Goal: Task Accomplishment & Management: Use online tool/utility

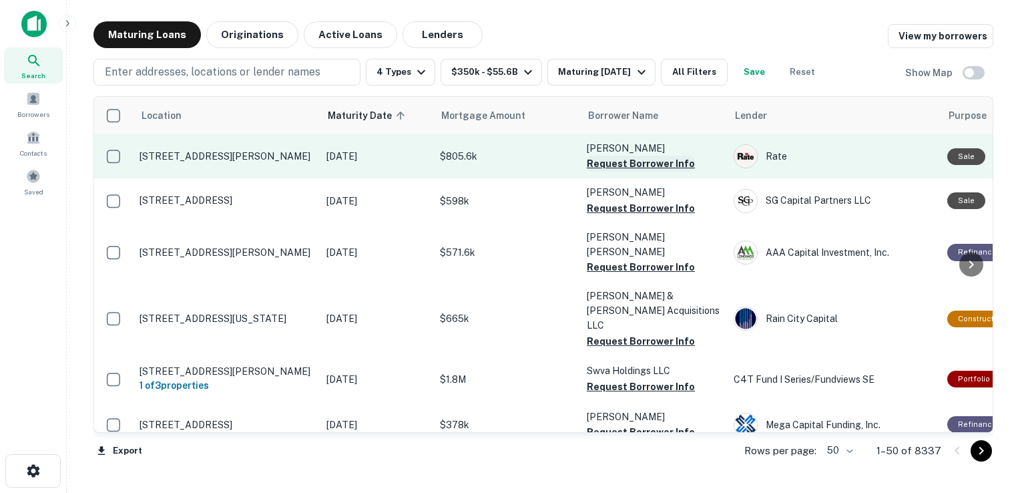
click at [638, 162] on button "Request Borrower Info" at bounding box center [641, 164] width 108 height 16
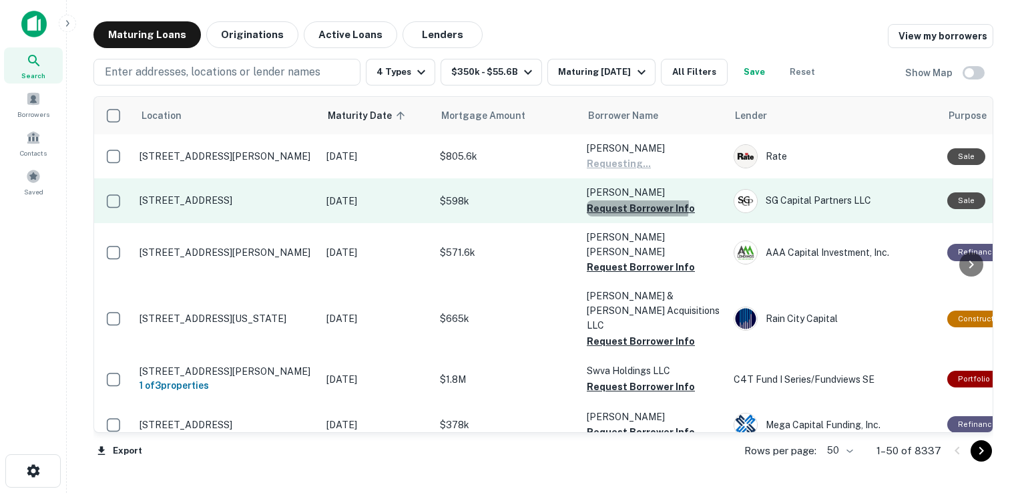
click at [629, 206] on button "Request Borrower Info" at bounding box center [641, 208] width 108 height 16
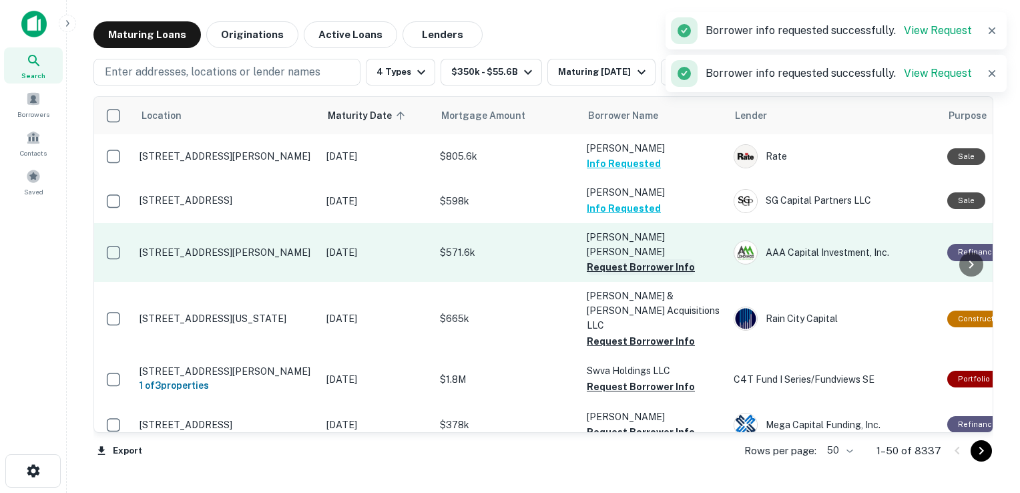
click at [628, 259] on button "Request Borrower Info" at bounding box center [641, 267] width 108 height 16
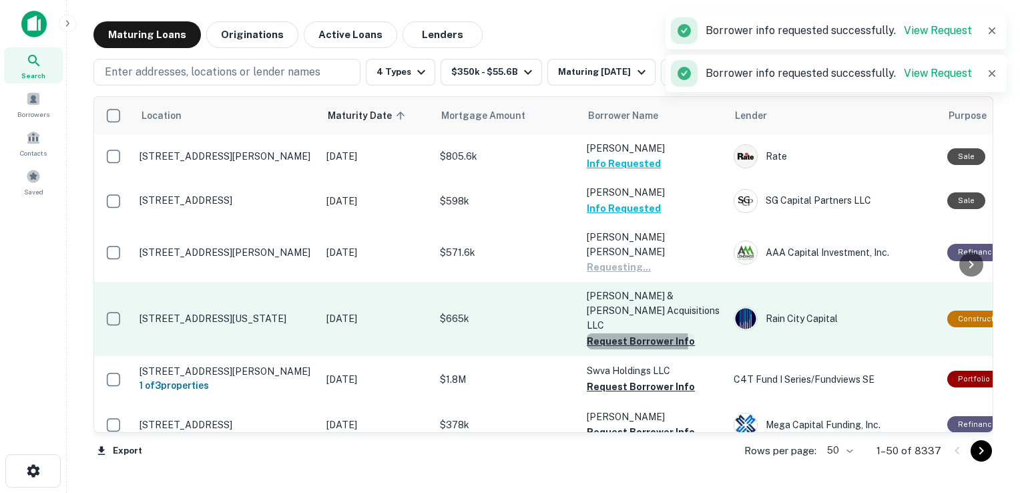
click at [624, 333] on button "Request Borrower Info" at bounding box center [641, 341] width 108 height 16
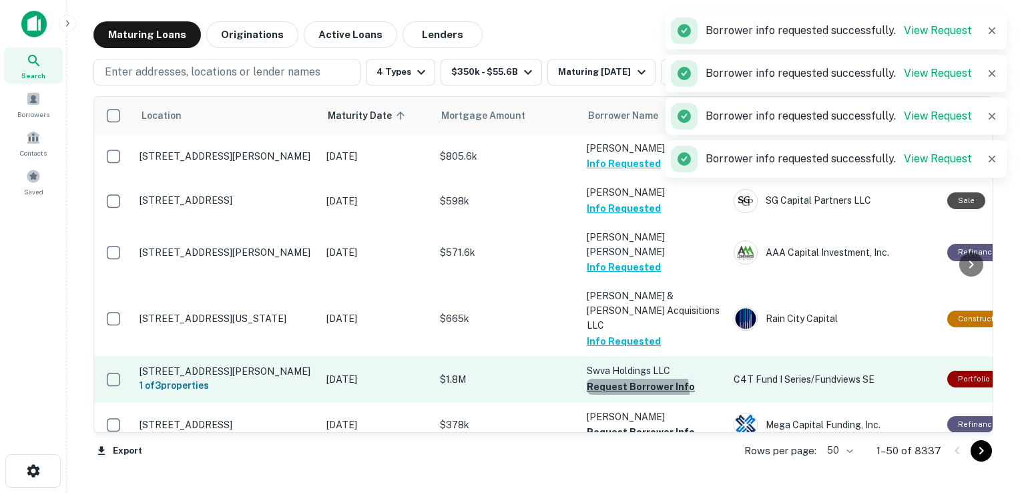
click at [620, 379] on button "Request Borrower Info" at bounding box center [641, 387] width 108 height 16
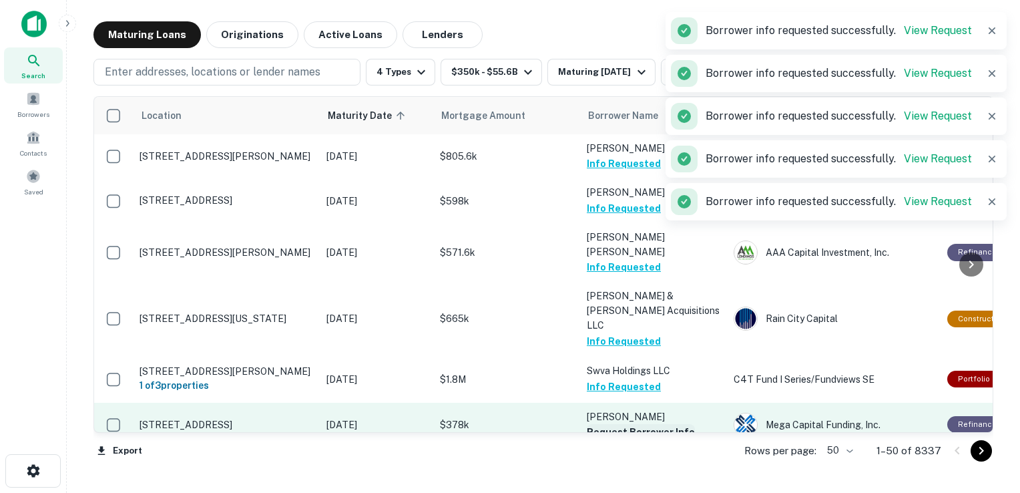
click at [620, 424] on button "Request Borrower Info" at bounding box center [641, 432] width 108 height 16
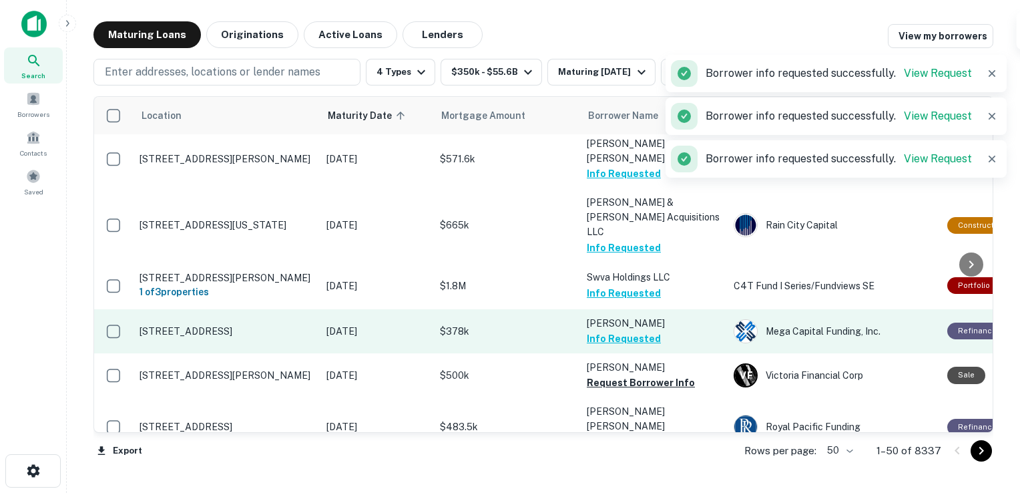
scroll to position [95, 0]
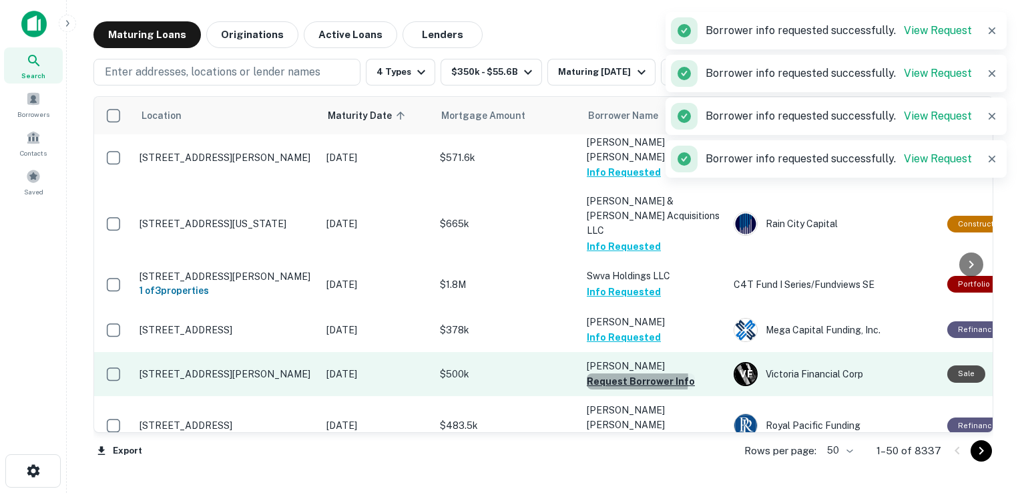
click at [626, 373] on button "Request Borrower Info" at bounding box center [641, 381] width 108 height 16
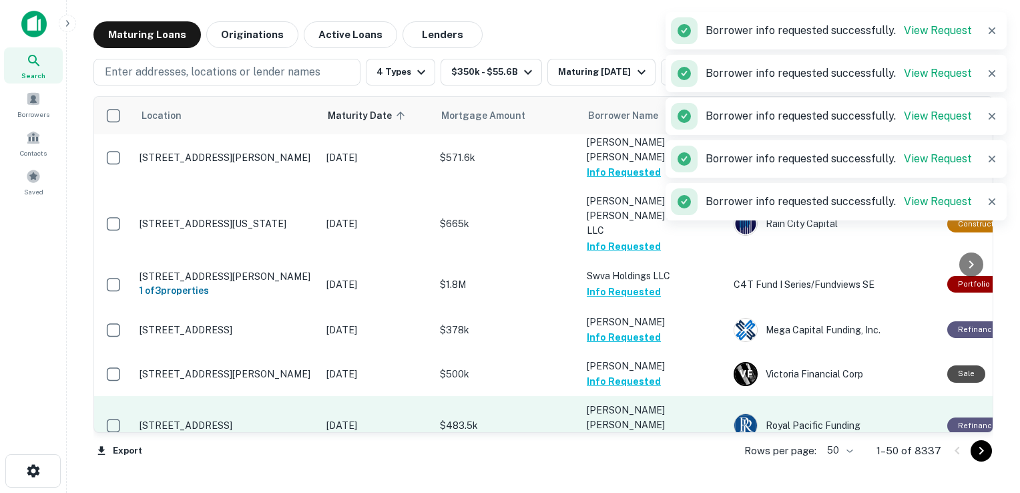
click at [632, 433] on button "Request Borrower Info" at bounding box center [641, 441] width 108 height 16
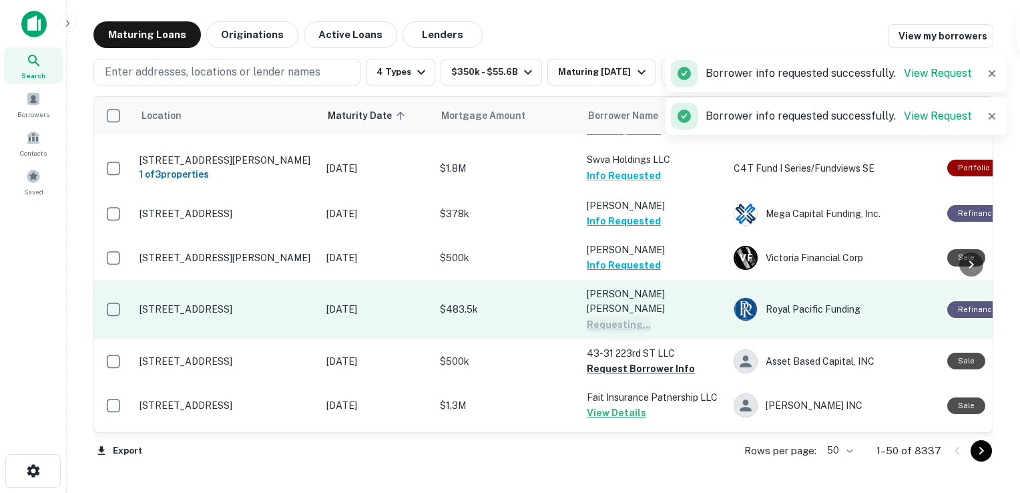
scroll to position [222, 0]
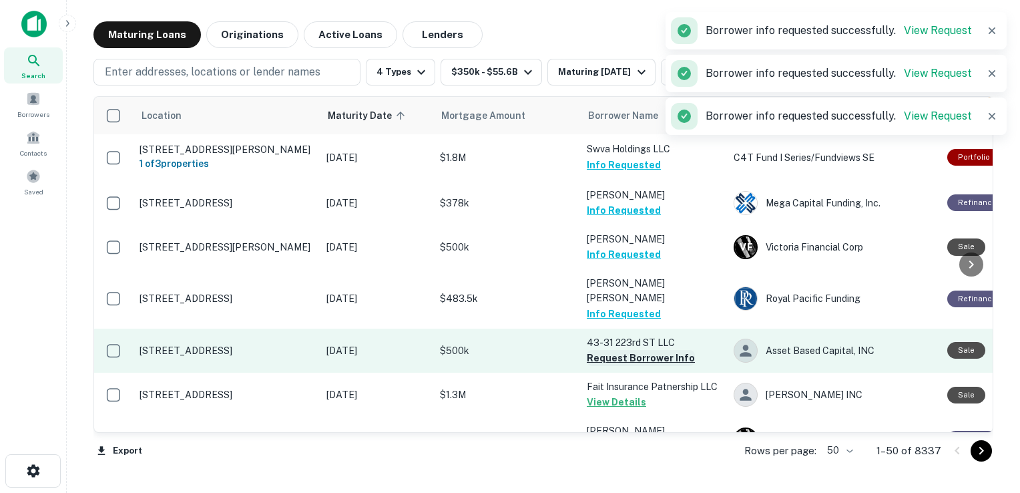
click at [636, 350] on button "Request Borrower Info" at bounding box center [641, 358] width 108 height 16
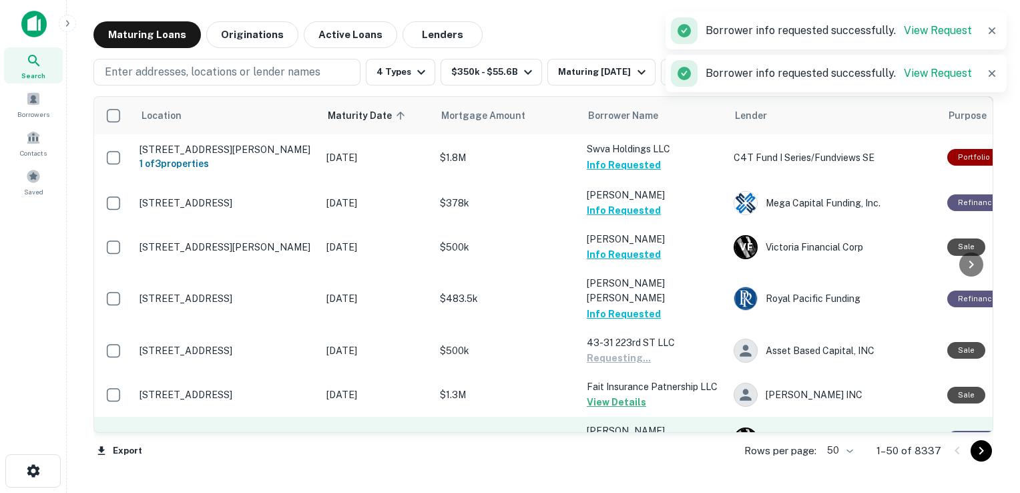
click at [621, 439] on button "Request Borrower Info" at bounding box center [641, 447] width 108 height 16
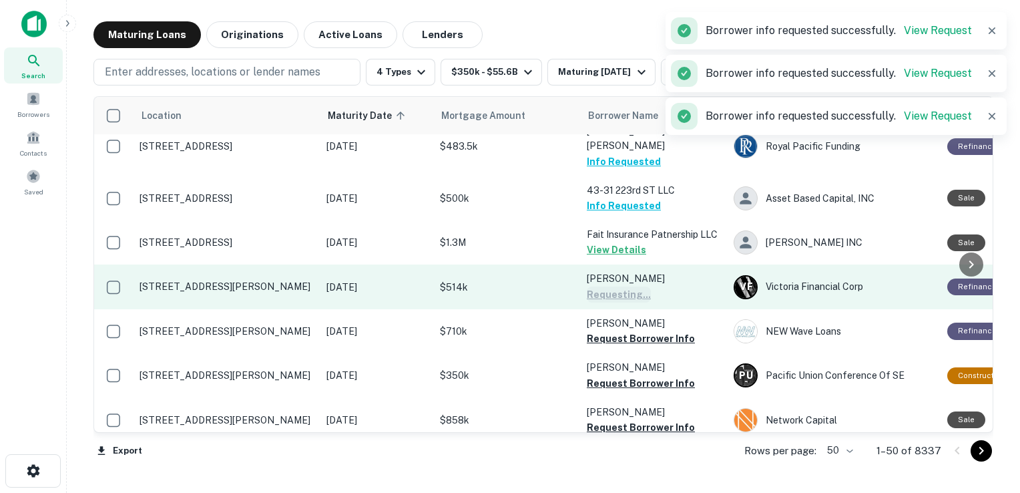
scroll to position [376, 0]
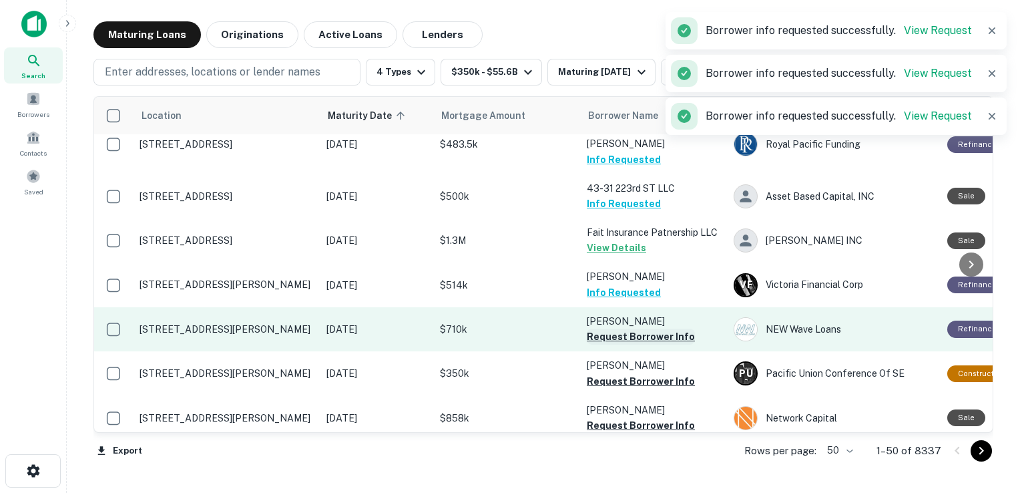
click at [622, 328] on button "Request Borrower Info" at bounding box center [641, 336] width 108 height 16
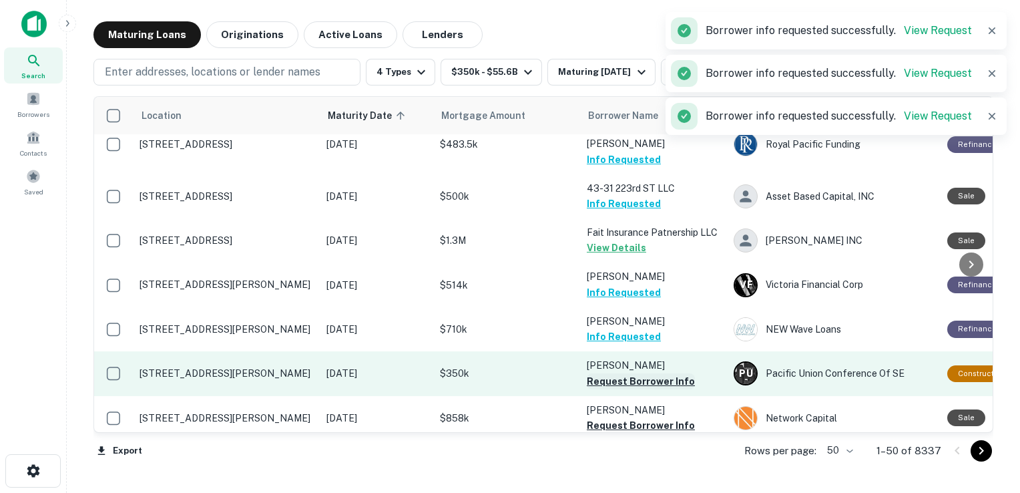
click at [622, 373] on button "Request Borrower Info" at bounding box center [641, 381] width 108 height 16
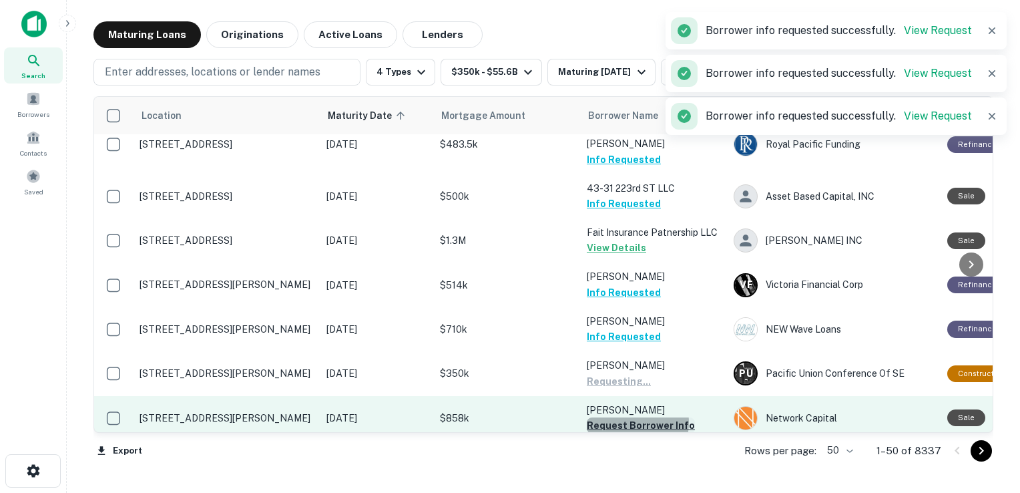
click at [626, 417] on button "Request Borrower Info" at bounding box center [641, 425] width 108 height 16
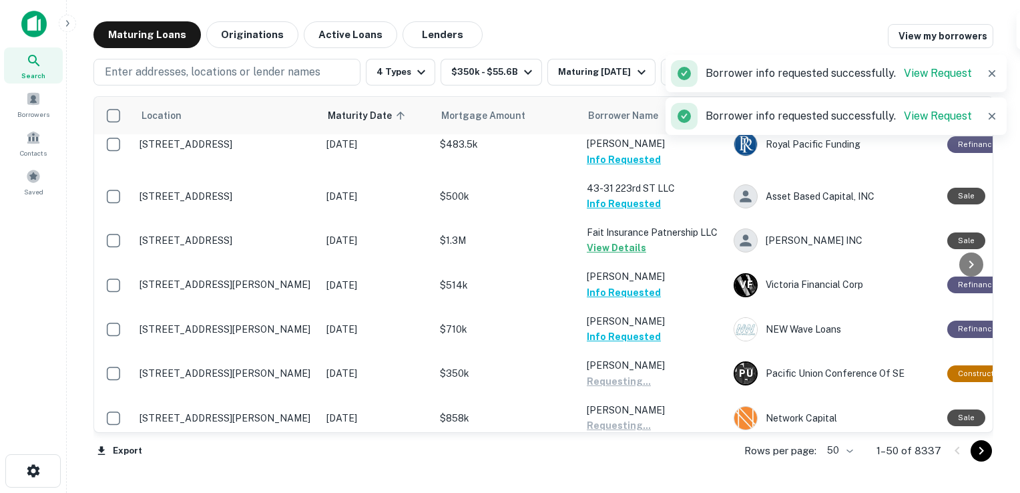
click at [620, 461] on button "Request Borrower Info" at bounding box center [641, 469] width 108 height 16
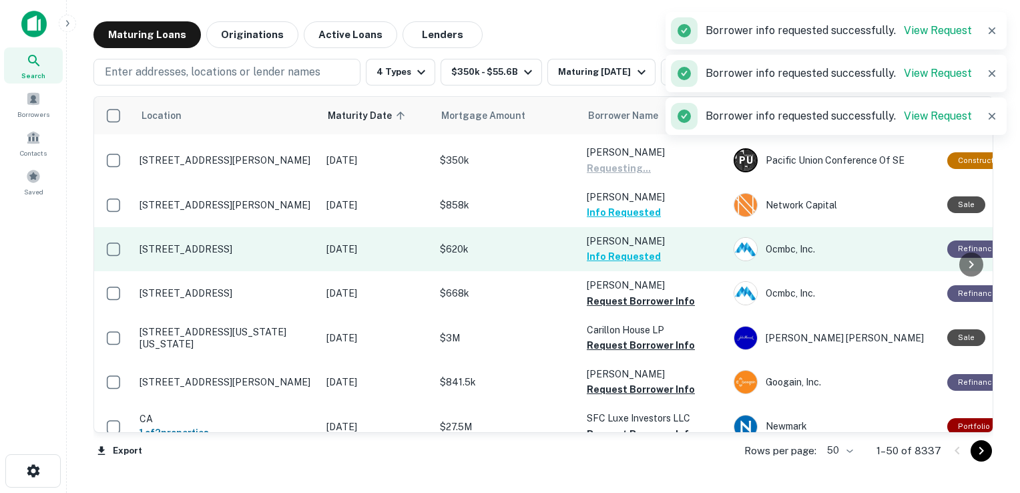
scroll to position [588, 0]
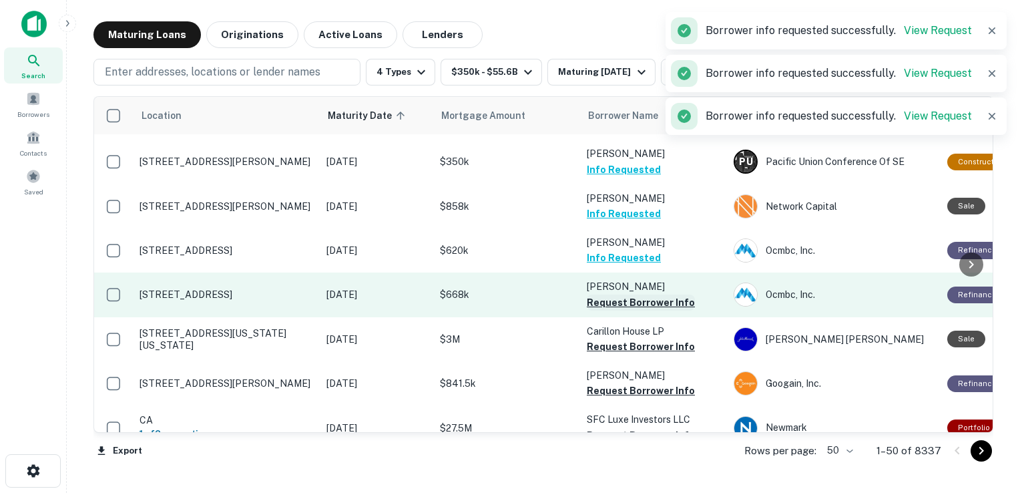
click at [620, 294] on button "Request Borrower Info" at bounding box center [641, 302] width 108 height 16
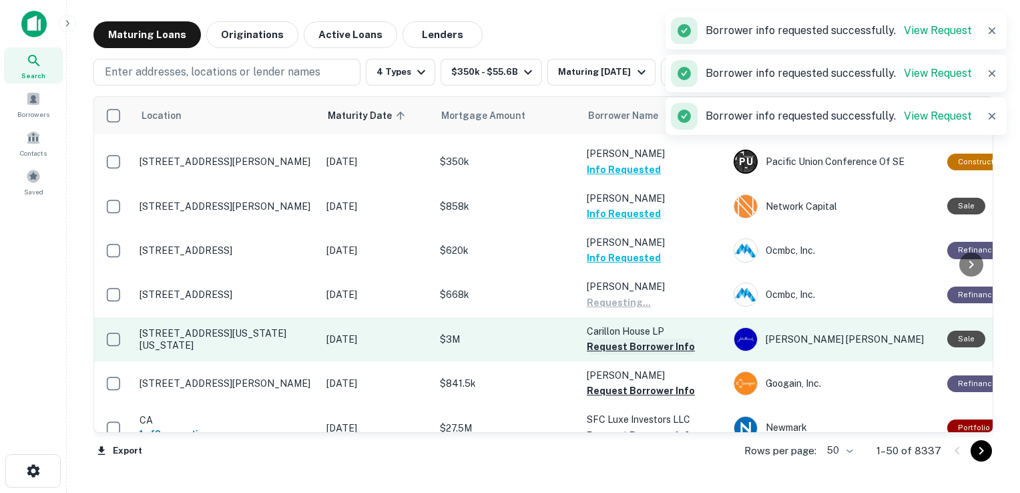
click at [622, 339] on button "Request Borrower Info" at bounding box center [641, 347] width 108 height 16
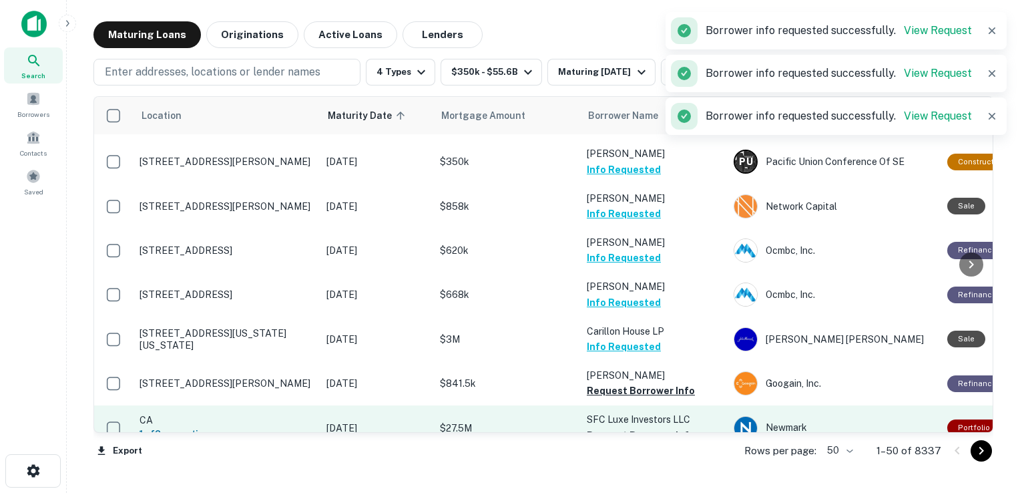
drag, startPoint x: 625, startPoint y: 339, endPoint x: 624, endPoint y: 393, distance: 54.1
click at [624, 405] on td "SFC Luxe Investors LLC Request Borrower Info" at bounding box center [653, 427] width 147 height 44
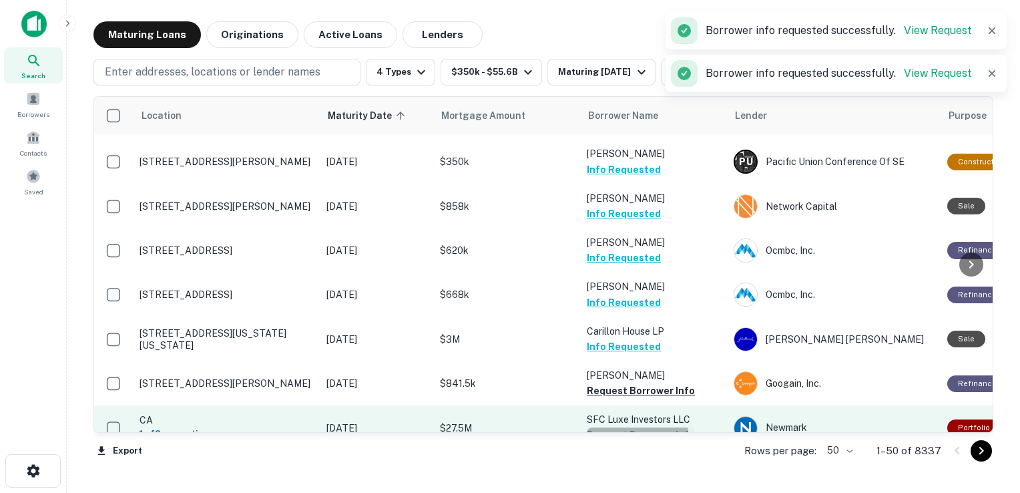
click at [623, 427] on button "Request Borrower Info" at bounding box center [641, 435] width 108 height 16
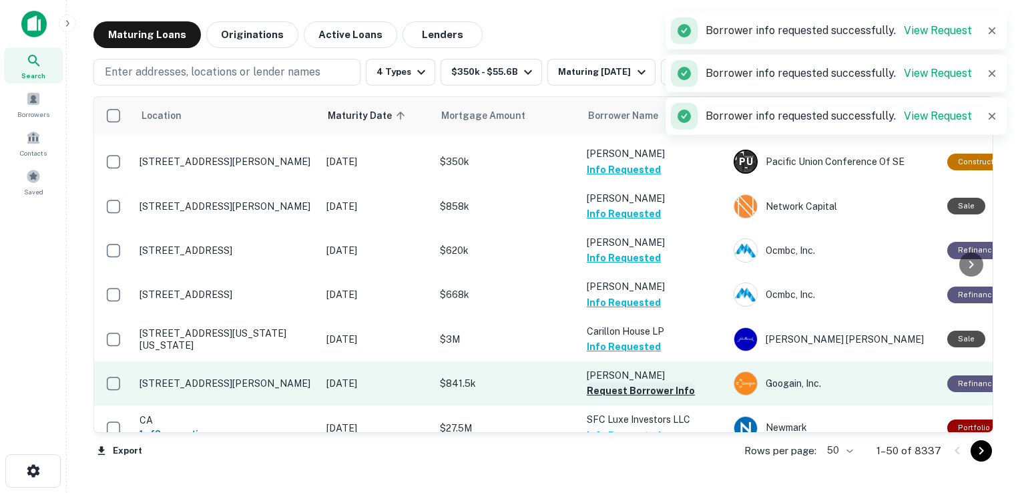
click at [627, 383] on button "Request Borrower Info" at bounding box center [641, 391] width 108 height 16
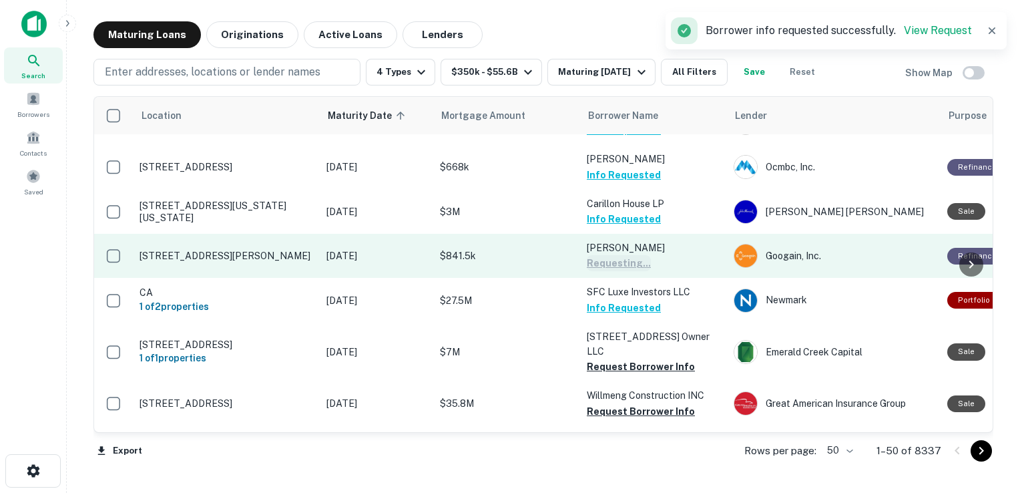
scroll to position [720, 0]
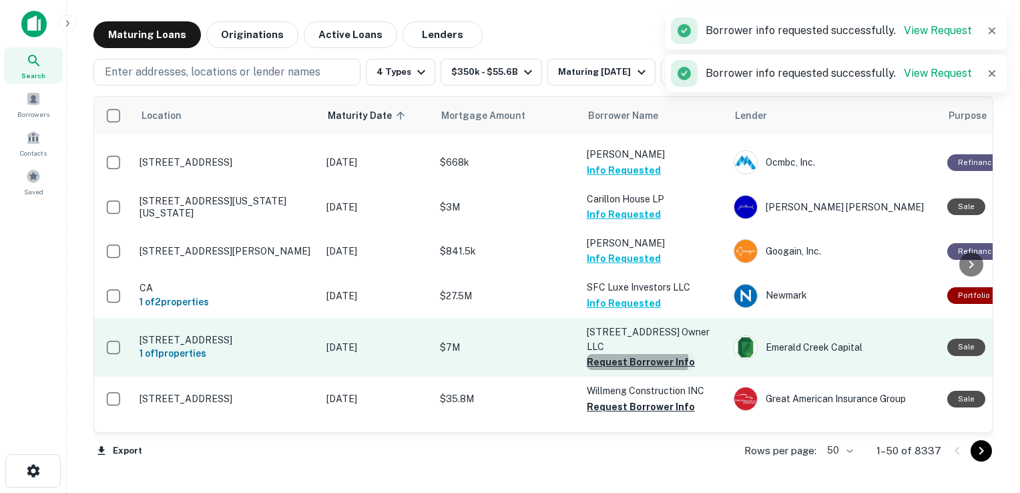
click at [620, 354] on button "Request Borrower Info" at bounding box center [641, 362] width 108 height 16
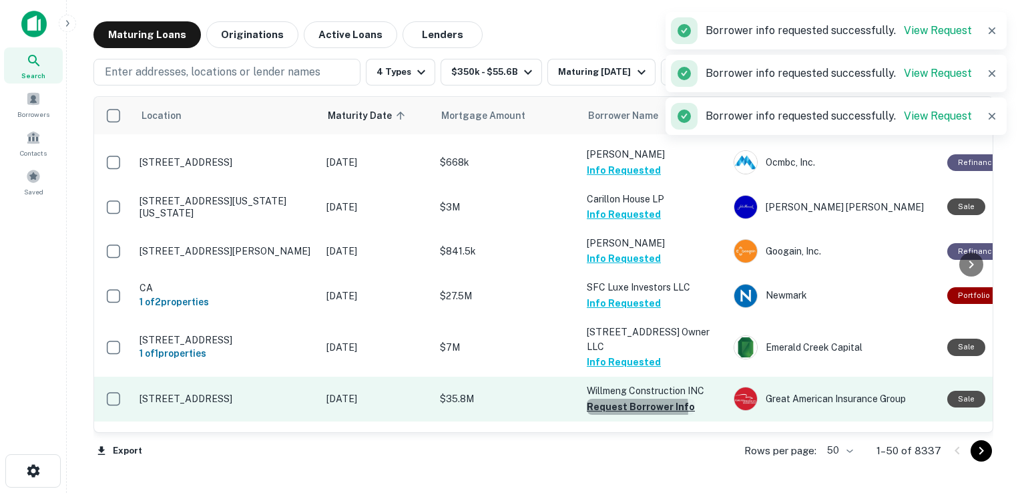
click at [613, 399] on button "Request Borrower Info" at bounding box center [641, 407] width 108 height 16
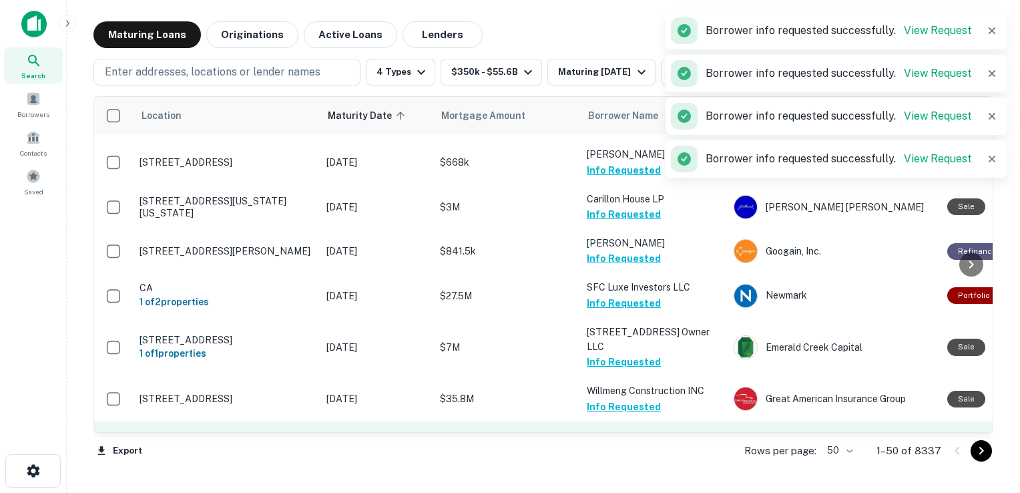
click at [606, 444] on button "Request Borrower Info" at bounding box center [641, 452] width 108 height 16
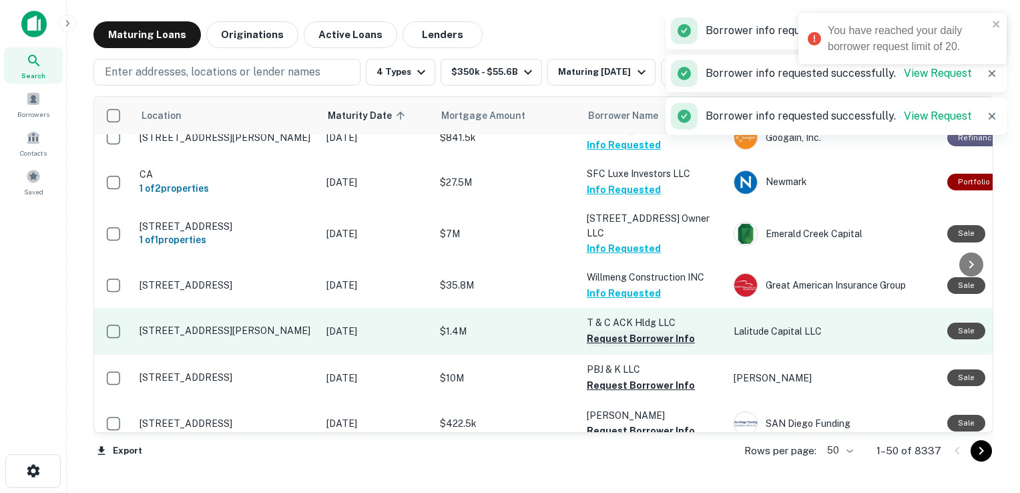
scroll to position [835, 0]
